Goal: Transaction & Acquisition: Purchase product/service

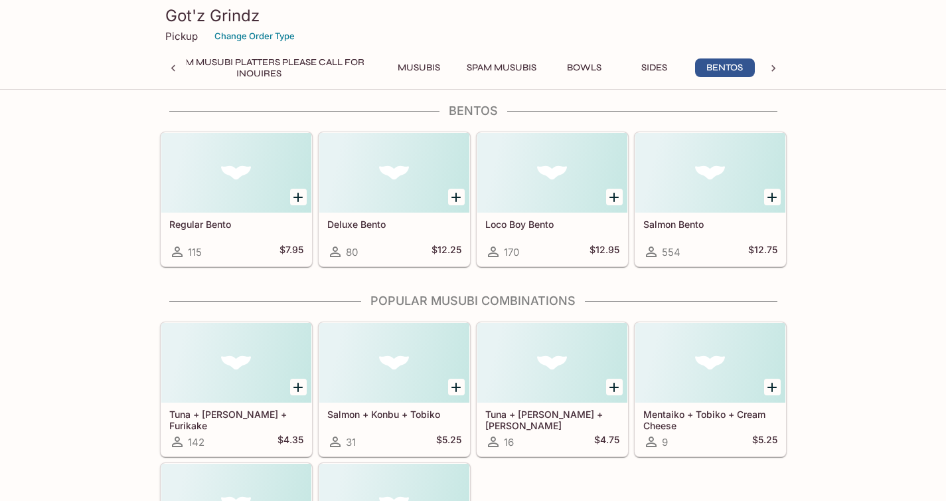
scroll to position [3166, 0]
click at [241, 179] on div at bounding box center [236, 173] width 150 height 80
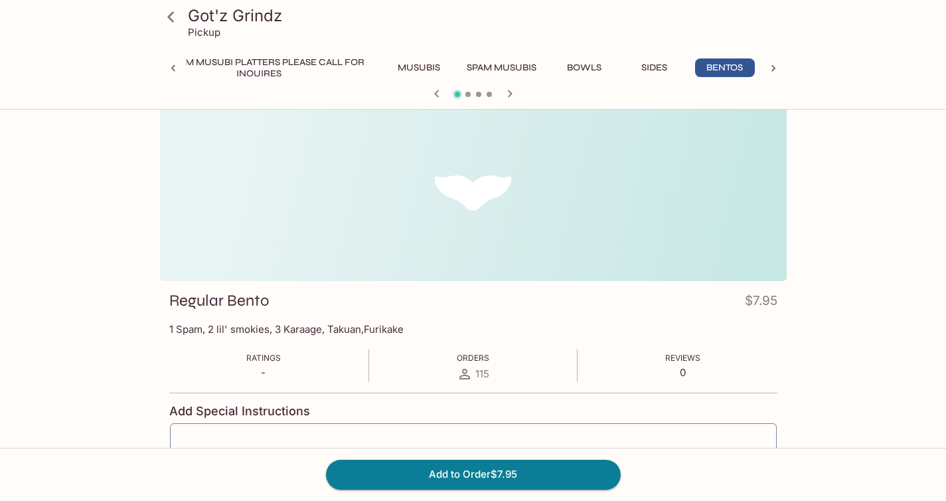
scroll to position [9, 0]
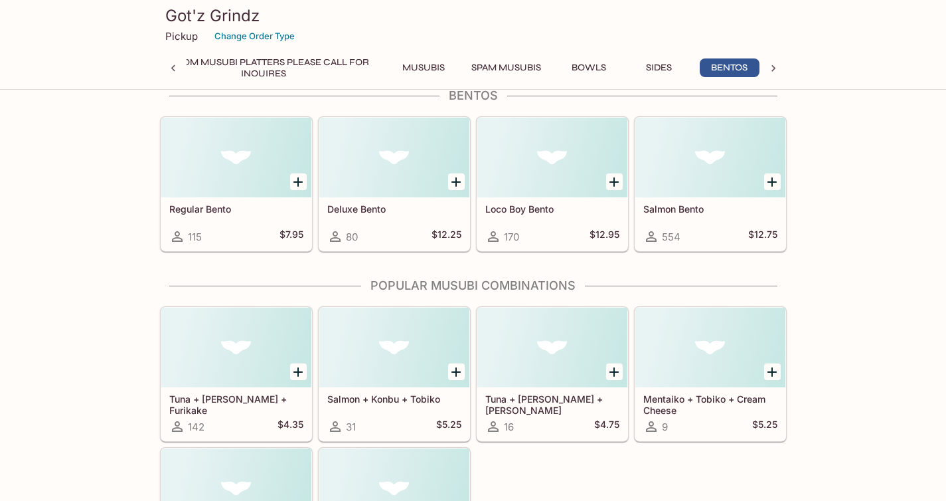
scroll to position [0, 276]
click at [404, 173] on div at bounding box center [394, 158] width 150 height 80
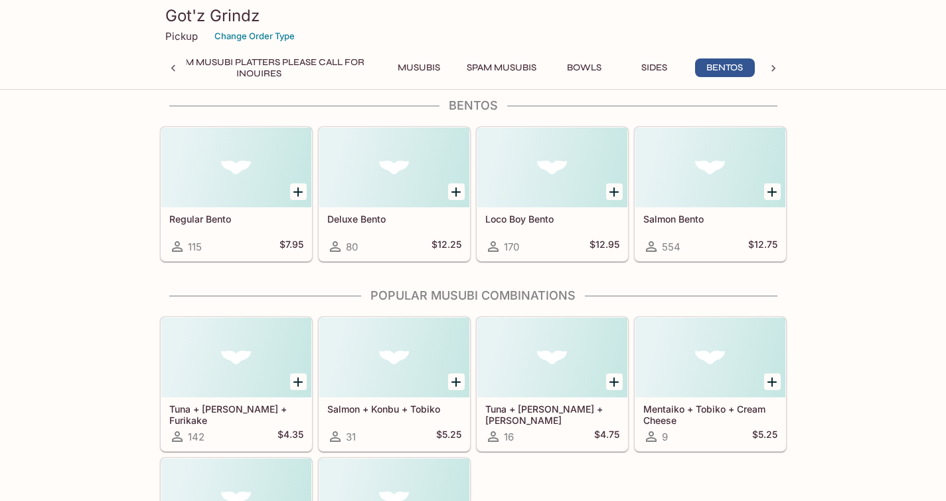
click at [685, 195] on div at bounding box center [710, 167] width 150 height 80
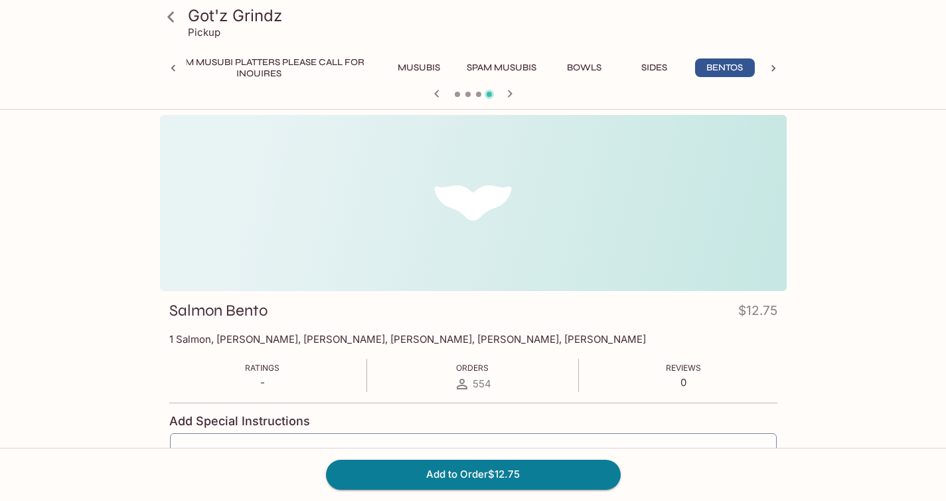
click at [434, 70] on button "Musubis" at bounding box center [419, 67] width 60 height 19
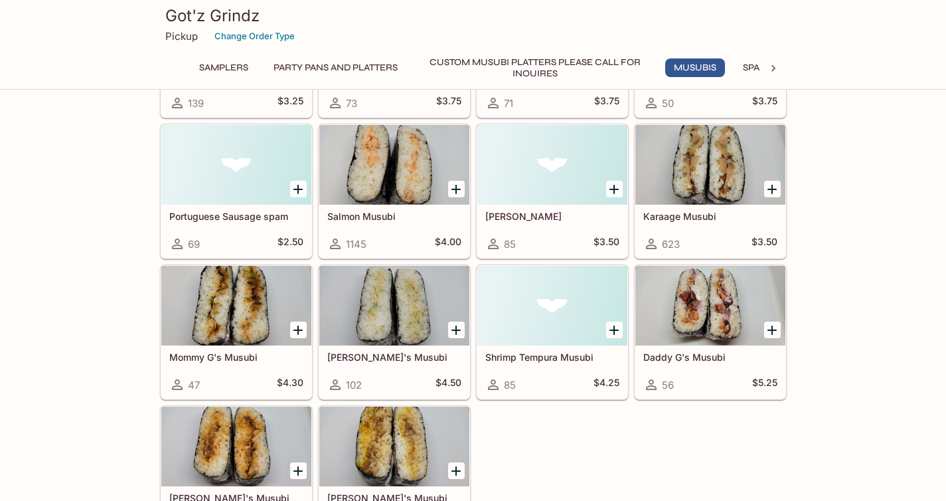
click at [216, 312] on div at bounding box center [236, 306] width 150 height 80
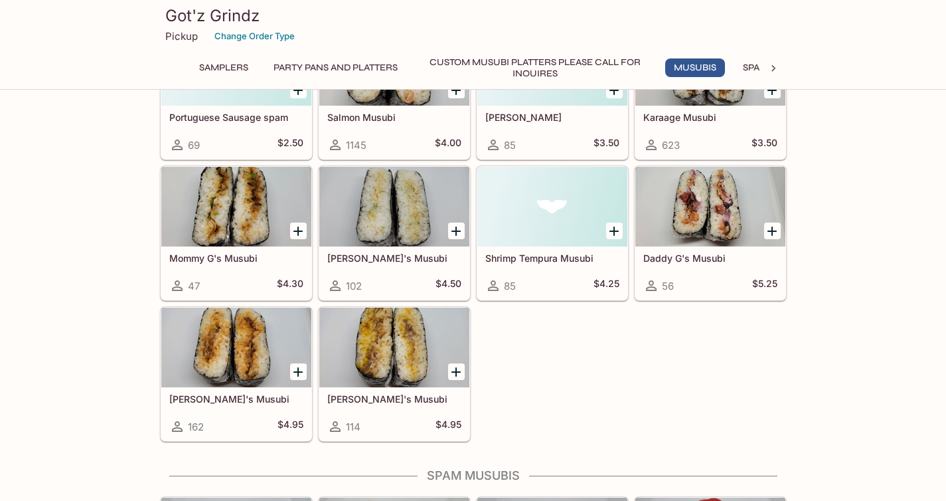
click at [420, 214] on div at bounding box center [394, 207] width 150 height 80
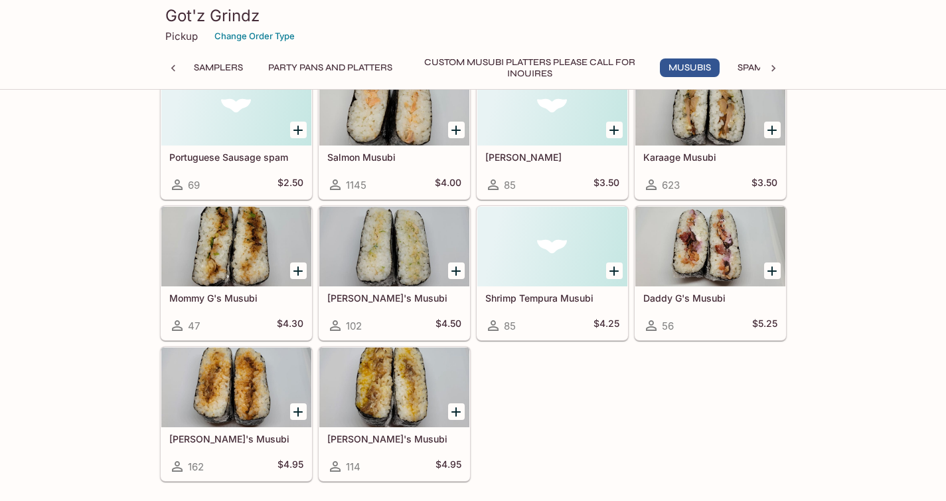
click at [677, 266] on div at bounding box center [710, 246] width 150 height 80
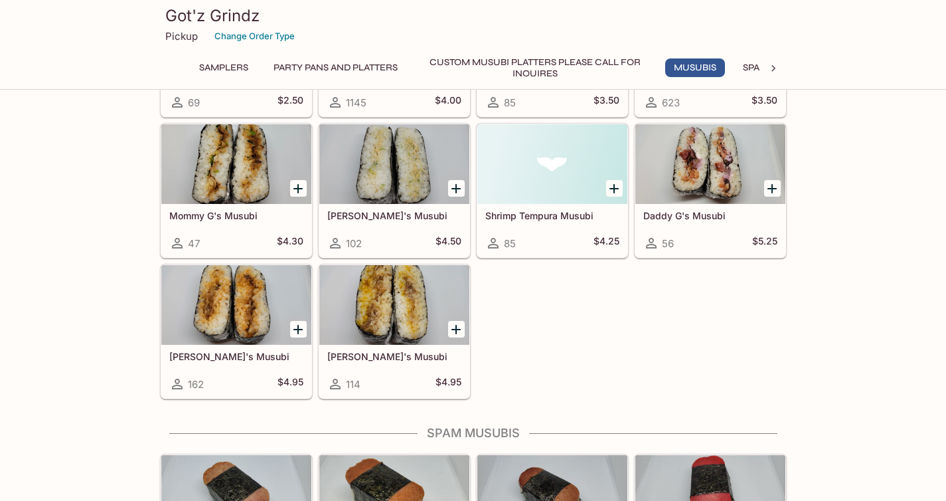
scroll to position [1027, 0]
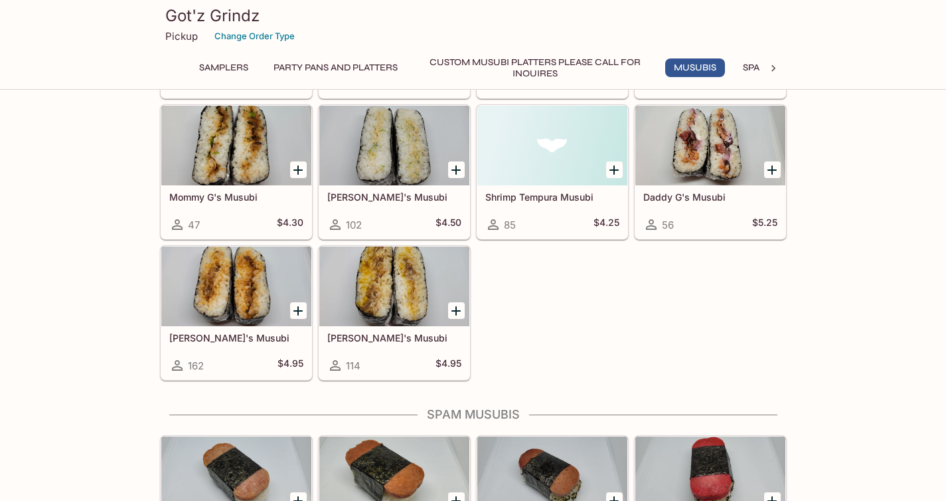
click at [231, 295] on div at bounding box center [236, 286] width 150 height 80
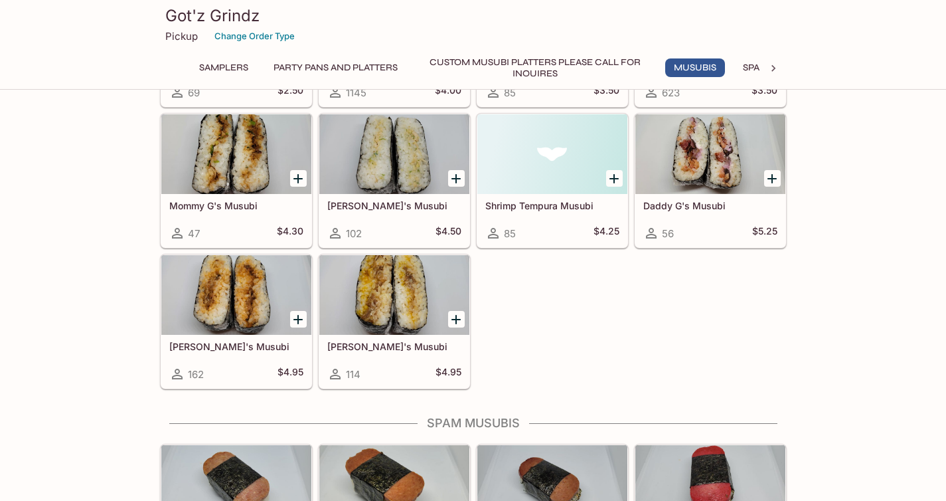
scroll to position [1046, 0]
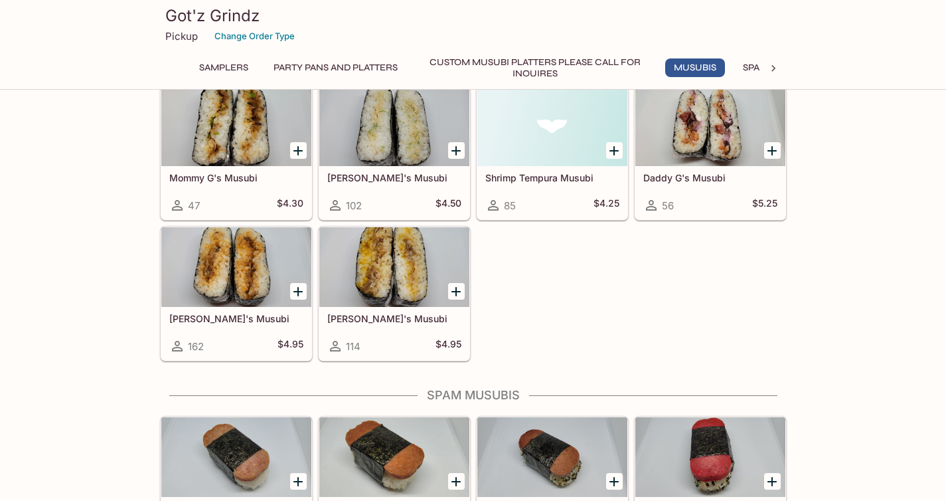
click at [386, 278] on div at bounding box center [394, 267] width 150 height 80
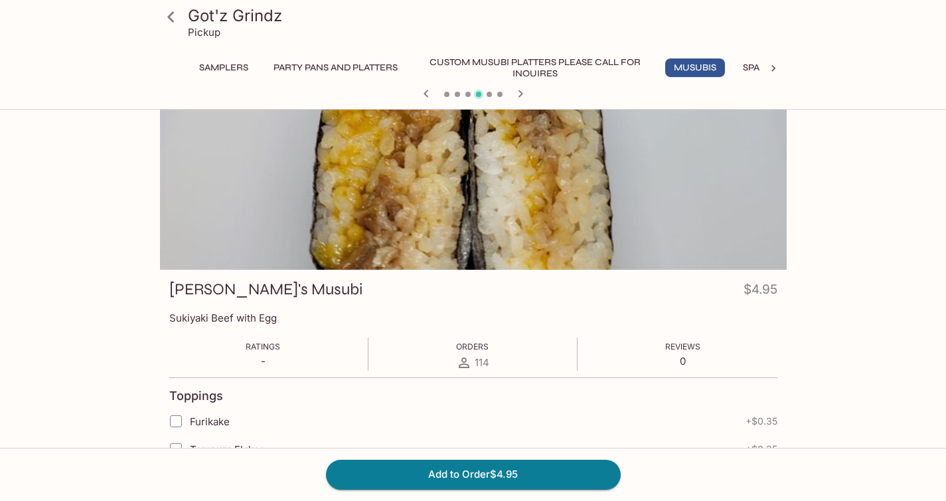
scroll to position [29, 0]
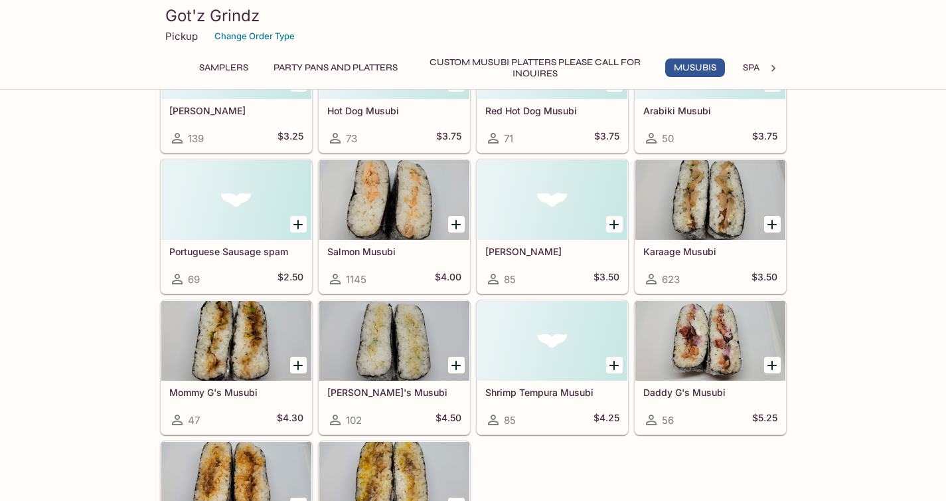
scroll to position [830, 0]
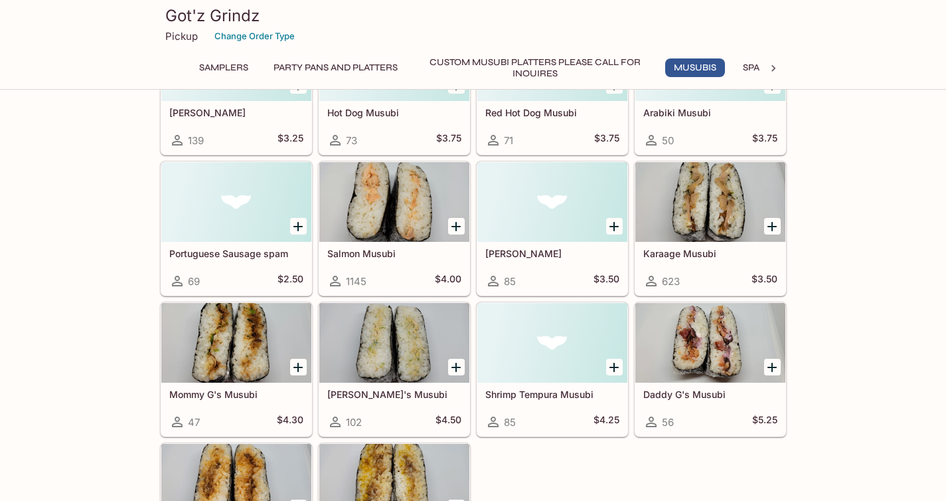
click at [619, 230] on icon "Add Mentaiko Musubi" at bounding box center [614, 226] width 16 height 16
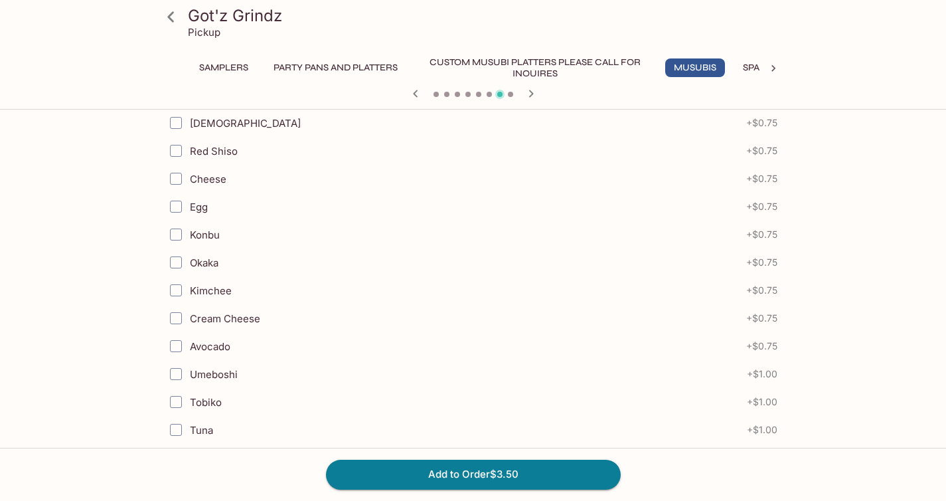
scroll to position [450, 0]
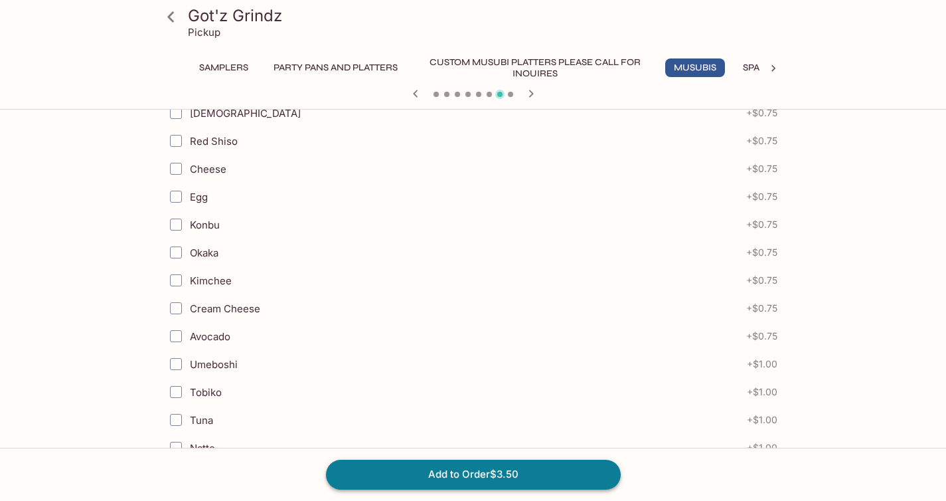
click at [457, 483] on button "Add to Order $3.50" at bounding box center [473, 473] width 295 height 29
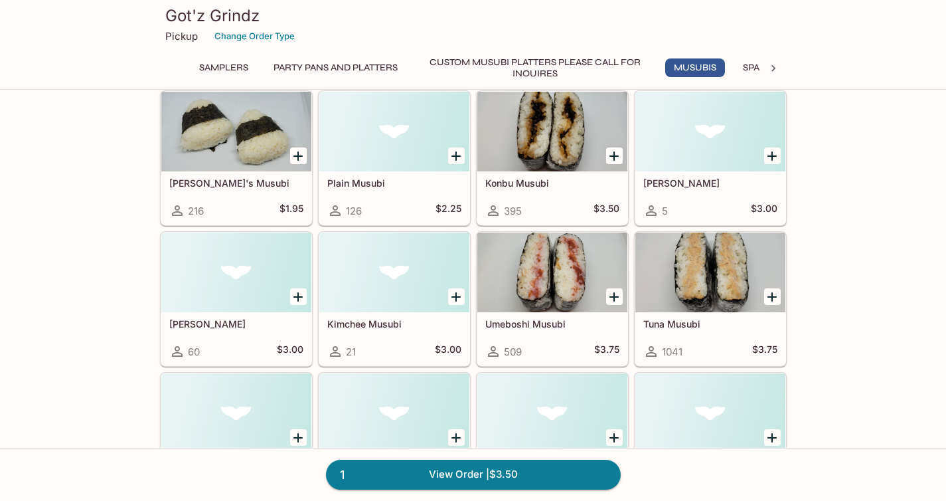
scroll to position [479, 0]
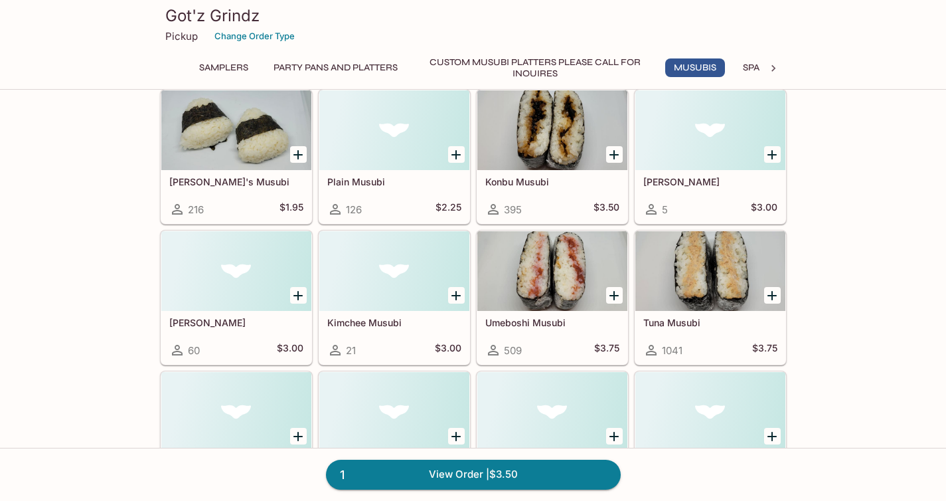
click at [613, 297] on icon "Add Umeboshi Musubi" at bounding box center [614, 295] width 16 height 16
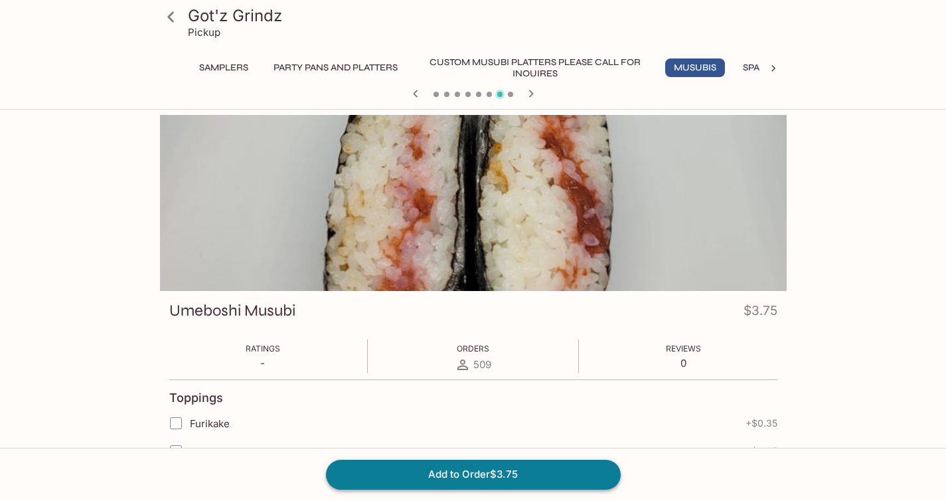
click at [508, 473] on button "Add to Order $3.75" at bounding box center [473, 473] width 295 height 29
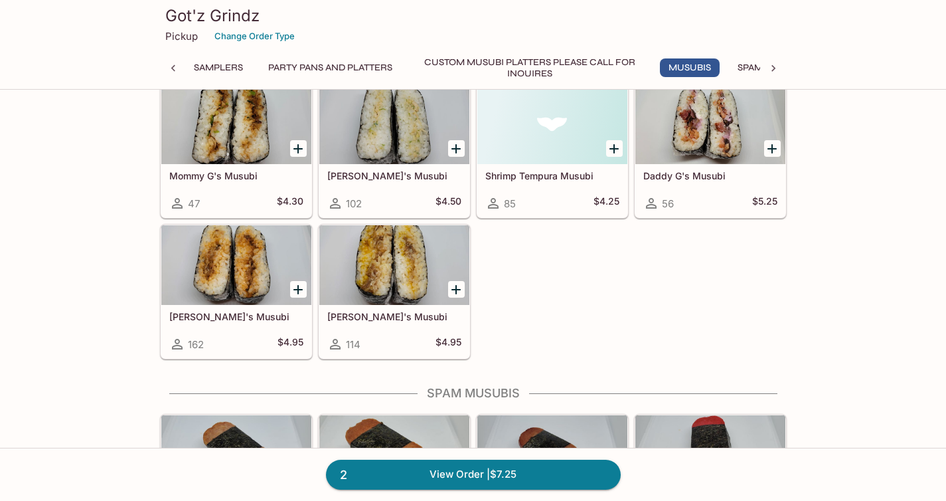
scroll to position [1052, 0]
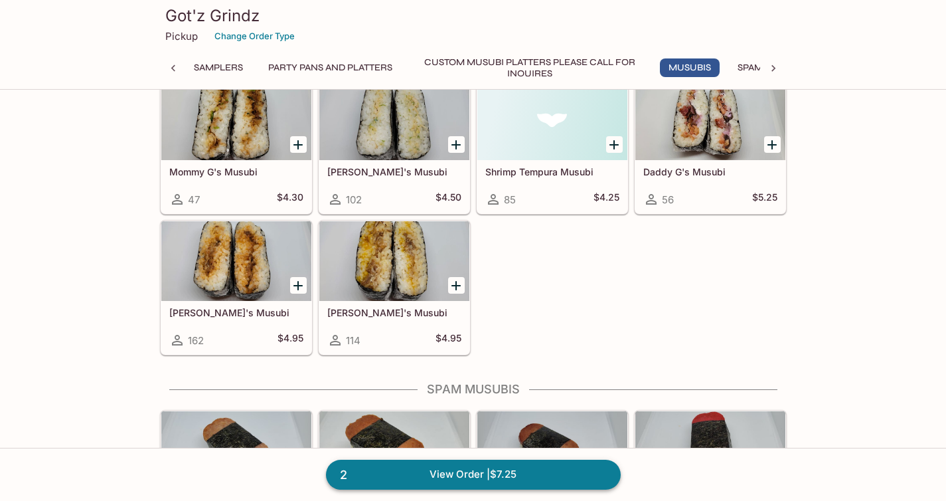
click at [491, 478] on link "2 View Order | $7.25" at bounding box center [473, 473] width 295 height 29
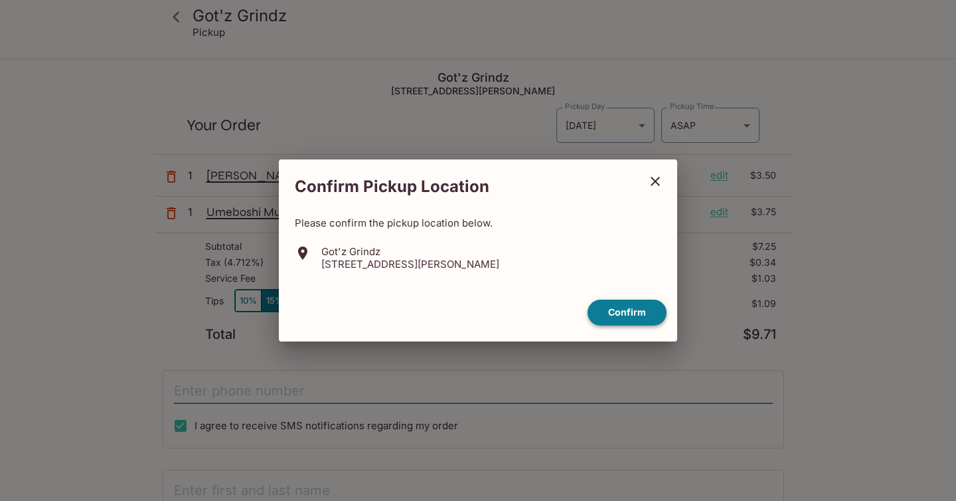
click at [624, 315] on button "Confirm" at bounding box center [627, 312] width 79 height 26
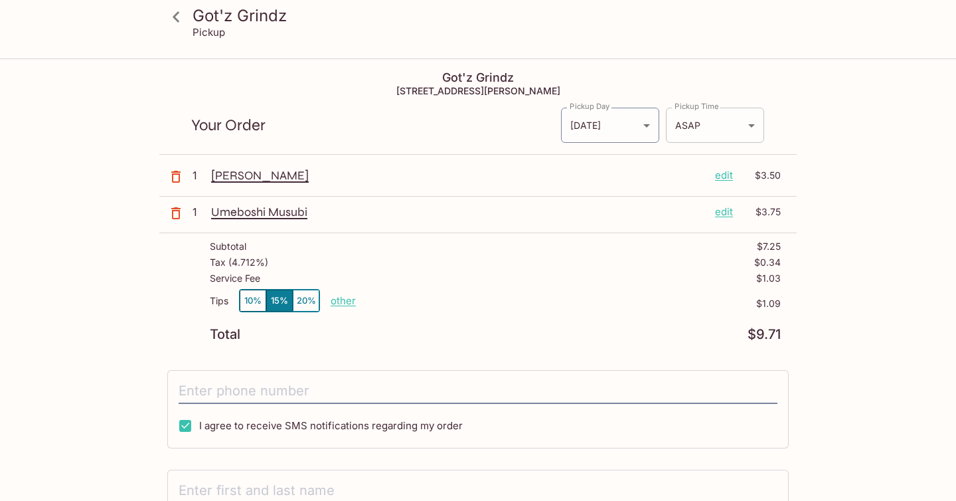
click at [752, 125] on body "Got'z Grindz Pickup Got'z Grindz [STREET_ADDRESS] Your Order Pickup Day [DATE] …" at bounding box center [478, 310] width 956 height 501
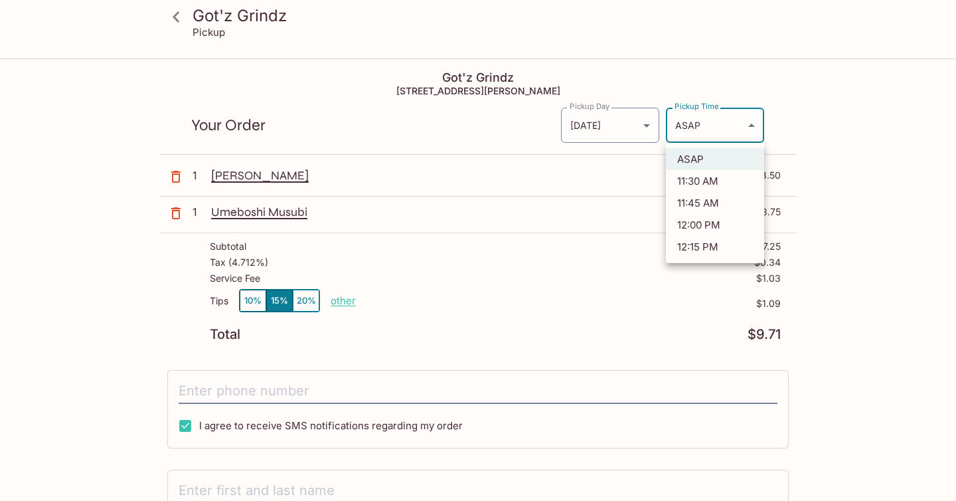
click at [711, 197] on li "11:45 AM" at bounding box center [715, 203] width 98 height 22
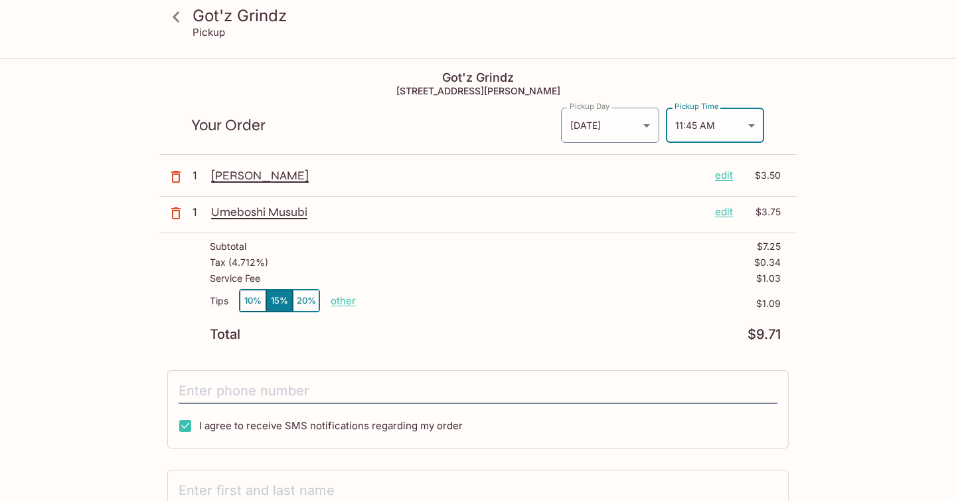
click at [754, 127] on body "Got'z Grindz Pickup Got'z Grindz 45-[STREET_ADDRESS] Your Order Pickup Day [DAT…" at bounding box center [478, 310] width 956 height 501
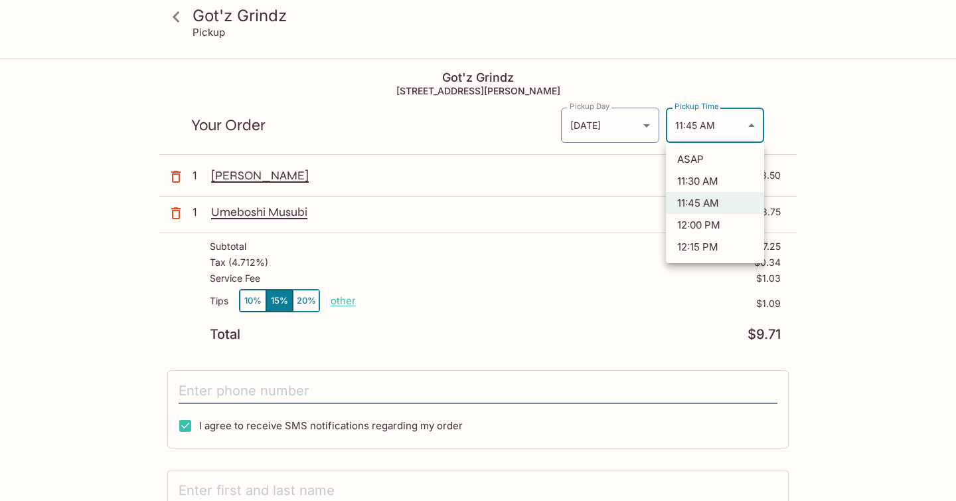
click at [698, 185] on li "11:30 AM" at bounding box center [715, 181] width 98 height 22
type input "[DATE]T21:30:02.000000Z"
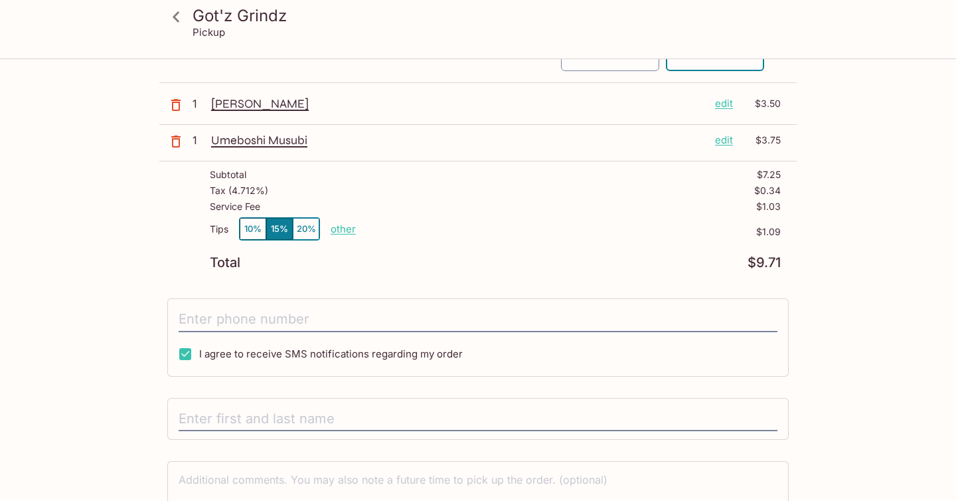
scroll to position [76, 0]
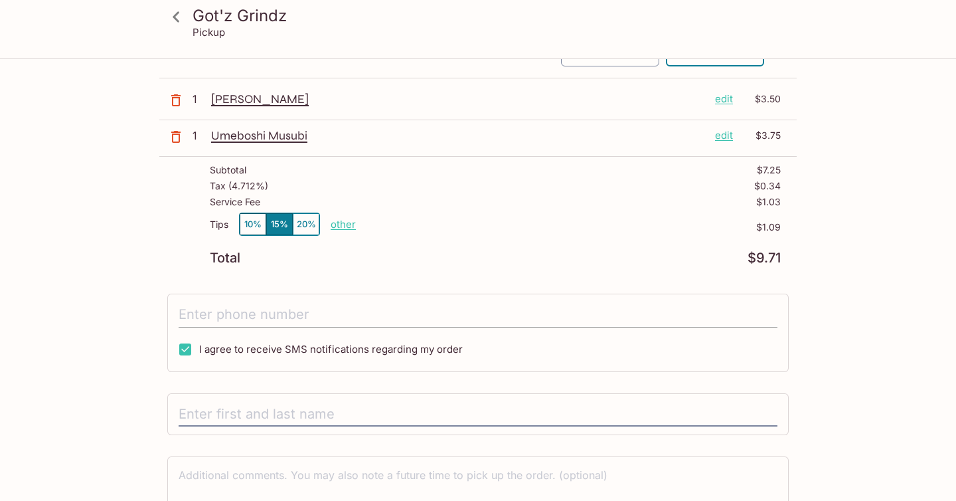
click at [368, 314] on input "tel" at bounding box center [478, 314] width 599 height 25
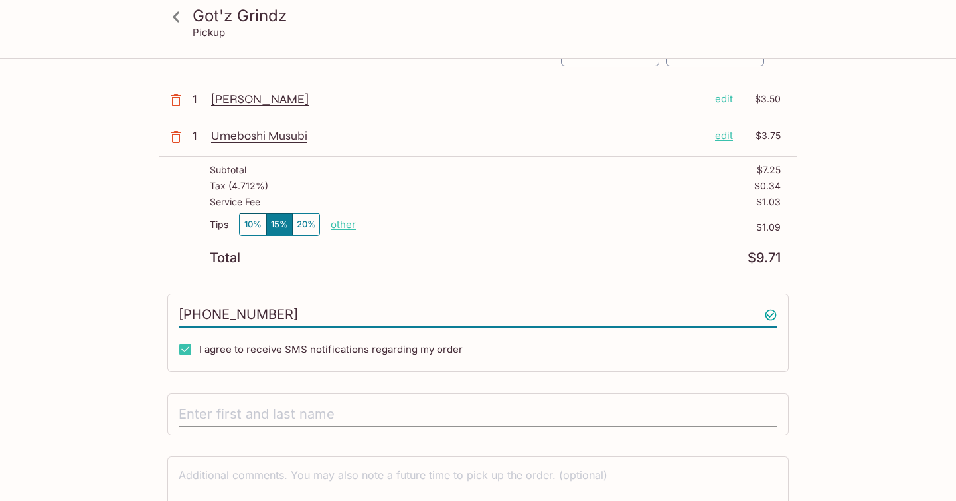
type input "[PHONE_NUMBER]"
click at [223, 415] on input "text" at bounding box center [478, 414] width 599 height 25
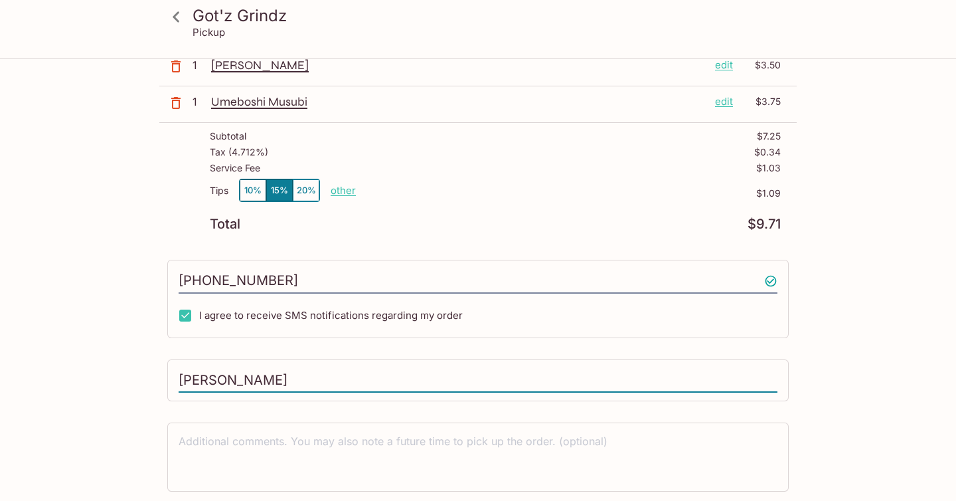
scroll to position [155, 0]
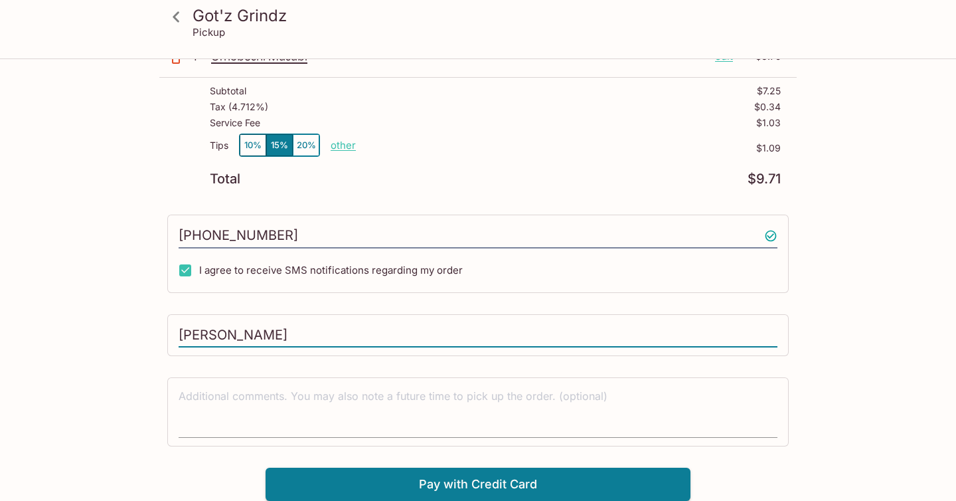
type input "[PERSON_NAME]"
click at [268, 394] on textarea at bounding box center [478, 411] width 599 height 46
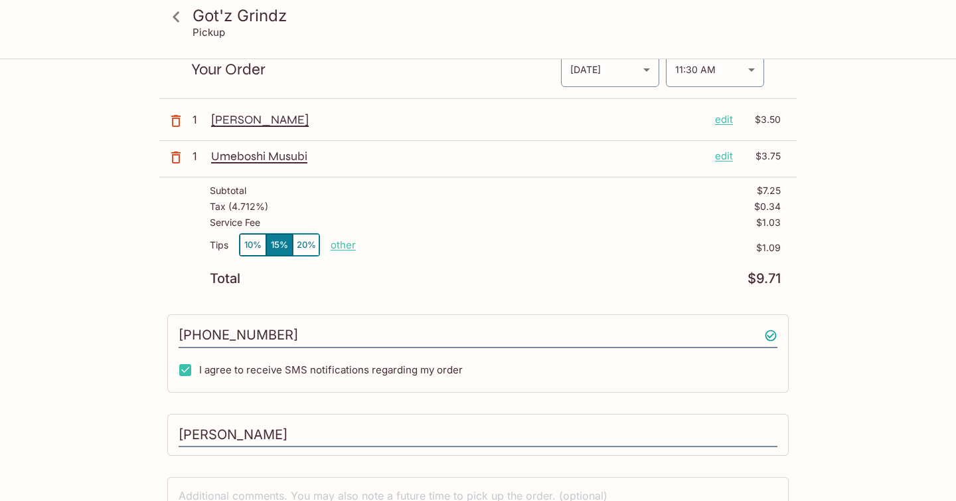
scroll to position [0, 0]
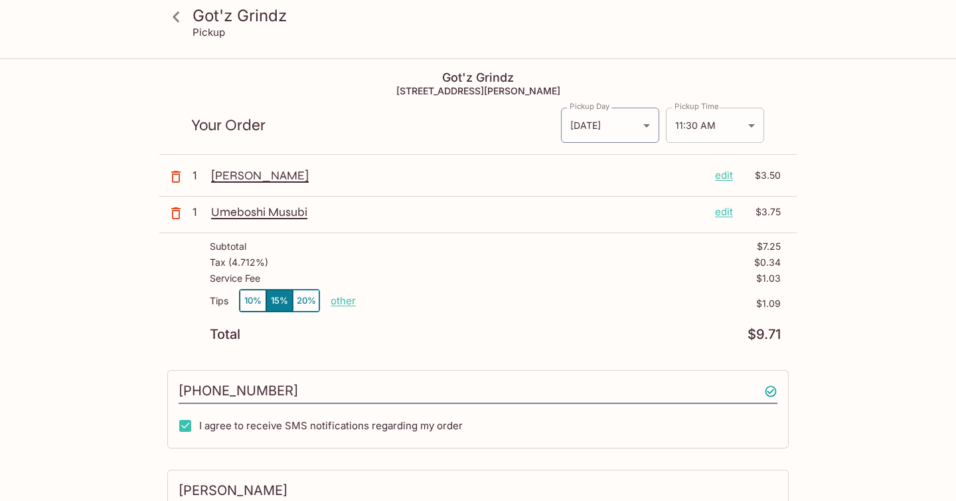
click at [756, 125] on body "Got'z Grindz Pickup Got'z Grindz [STREET_ADDRESS] Your Order Pickup Day [DATE] …" at bounding box center [478, 310] width 956 height 501
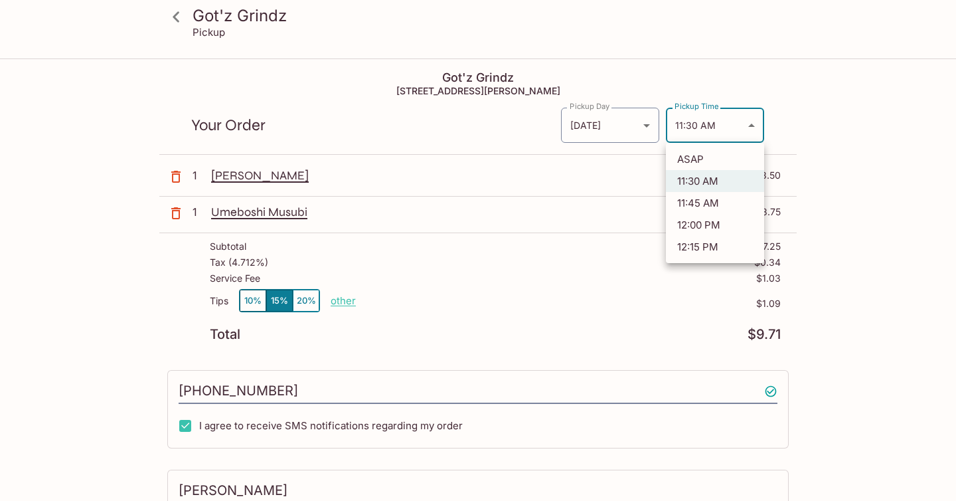
click at [696, 204] on li "11:45 AM" at bounding box center [715, 203] width 98 height 22
type input "[DATE]T21:45:02.000000Z"
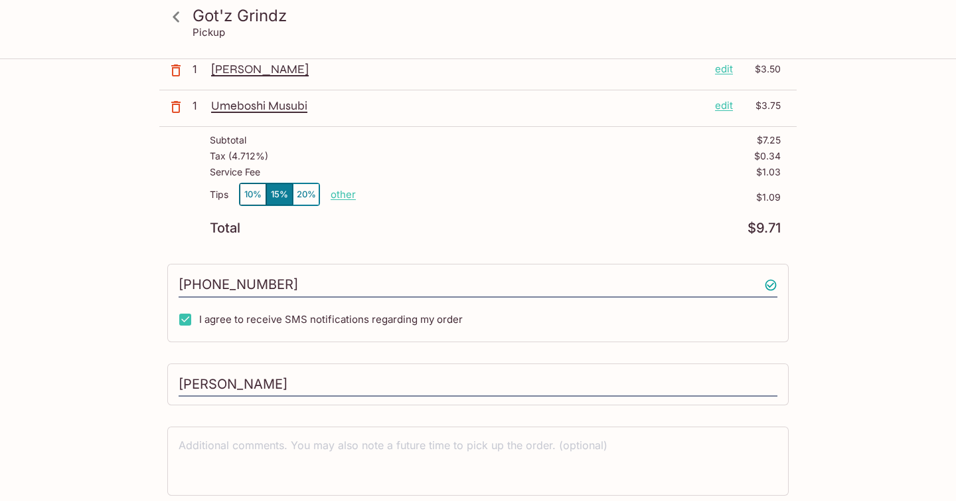
scroll to position [155, 0]
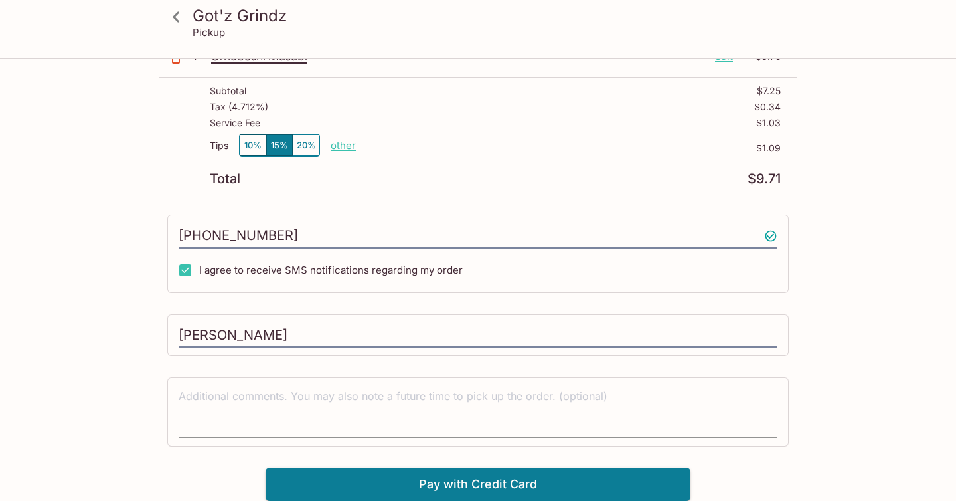
click at [425, 409] on textarea at bounding box center [478, 411] width 599 height 46
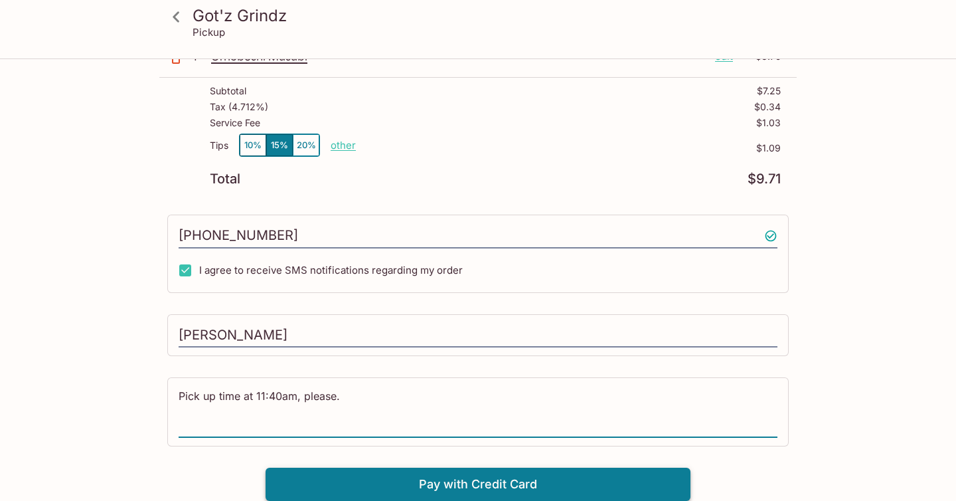
type textarea "Pick up time at 11:40am, please."
click at [413, 478] on button "Pay with Credit Card" at bounding box center [478, 483] width 425 height 33
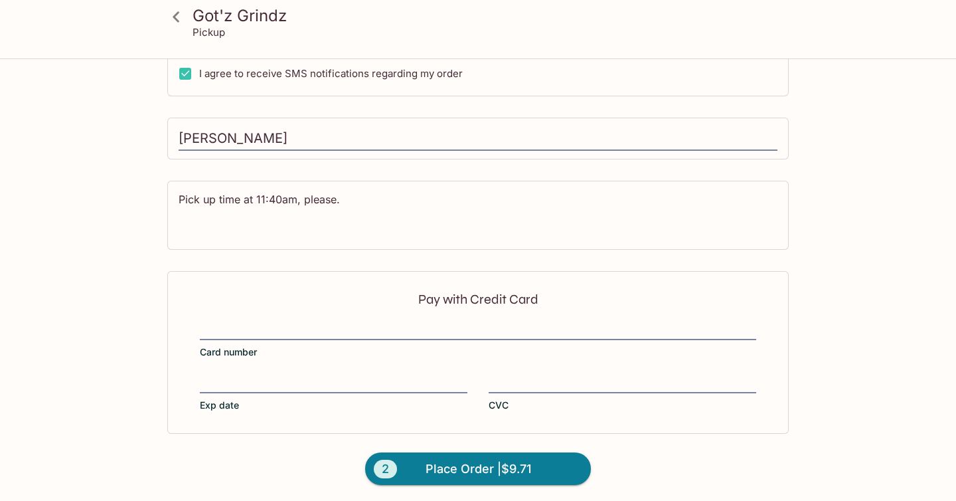
scroll to position [355, 0]
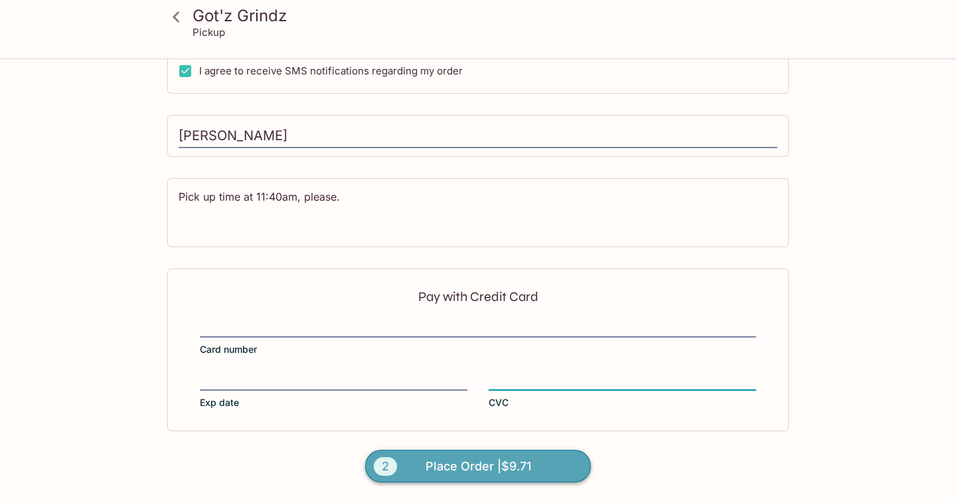
click at [469, 472] on span "Place Order | $9.71" at bounding box center [479, 465] width 106 height 21
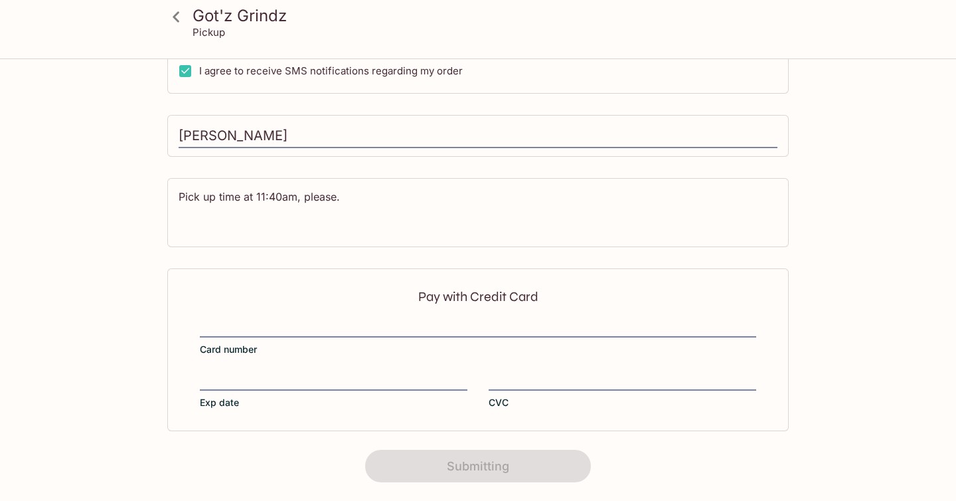
scroll to position [271, 0]
